Goal: Find contact information: Find contact information

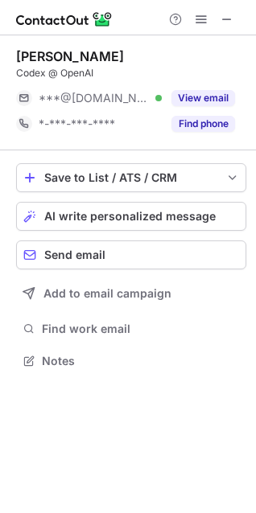
scroll to position [350, 256]
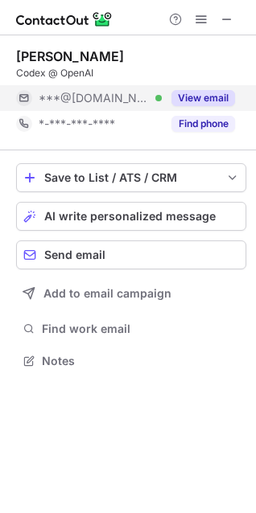
click at [215, 102] on button "View email" at bounding box center [203, 98] width 64 height 16
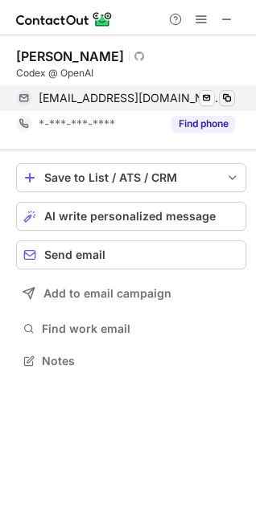
click at [229, 101] on span at bounding box center [226, 98] width 13 height 13
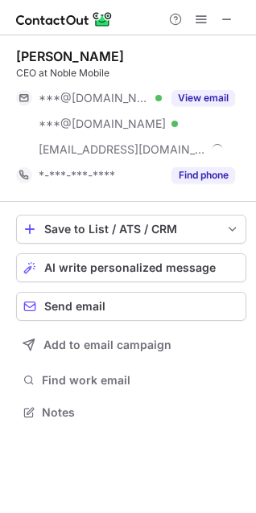
scroll to position [402, 256]
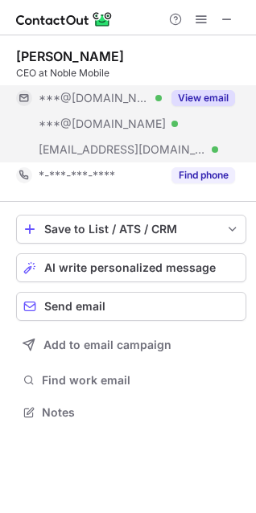
click at [195, 101] on button "View email" at bounding box center [203, 98] width 64 height 16
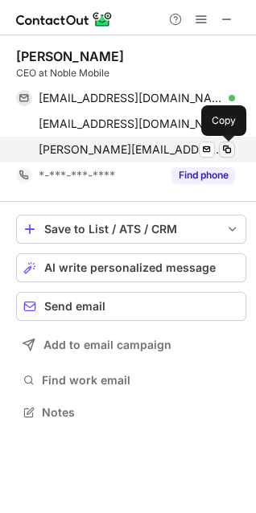
click at [229, 150] on span at bounding box center [226, 149] width 13 height 13
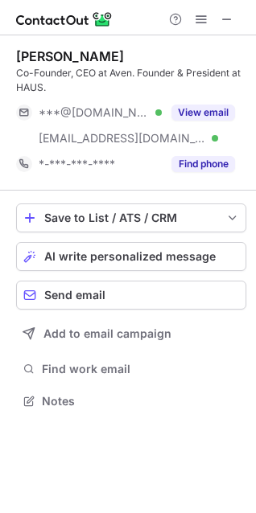
scroll to position [390, 256]
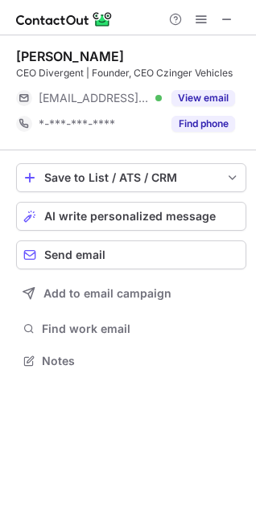
scroll to position [350, 256]
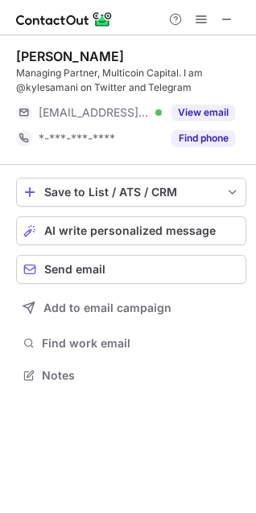
scroll to position [365, 256]
click at [220, 19] on span at bounding box center [226, 19] width 13 height 13
